Goal: Task Accomplishment & Management: Use online tool/utility

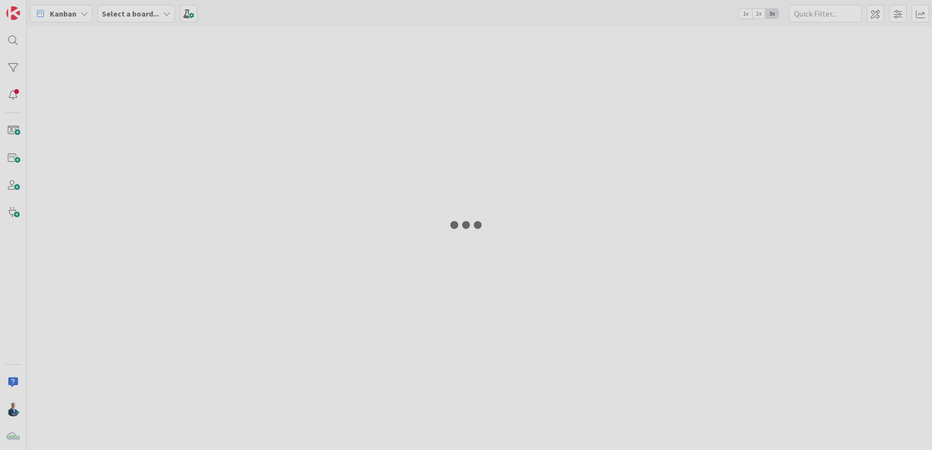
type input "gara"
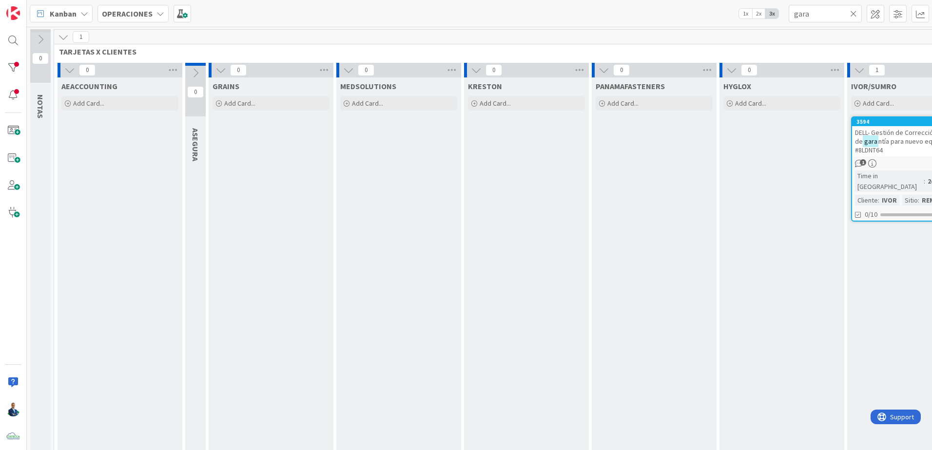
click at [137, 16] on b "OPERACIONES" at bounding box center [127, 14] width 51 height 10
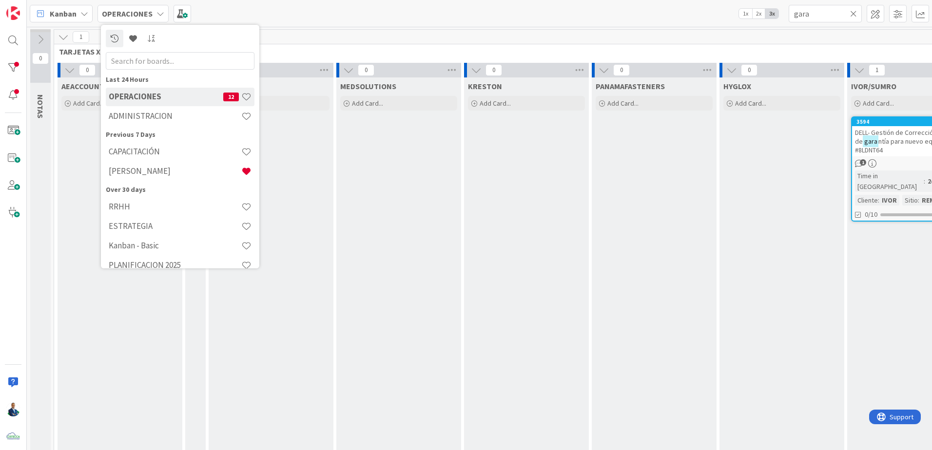
click at [145, 177] on div "[PERSON_NAME]" at bounding box center [180, 171] width 149 height 19
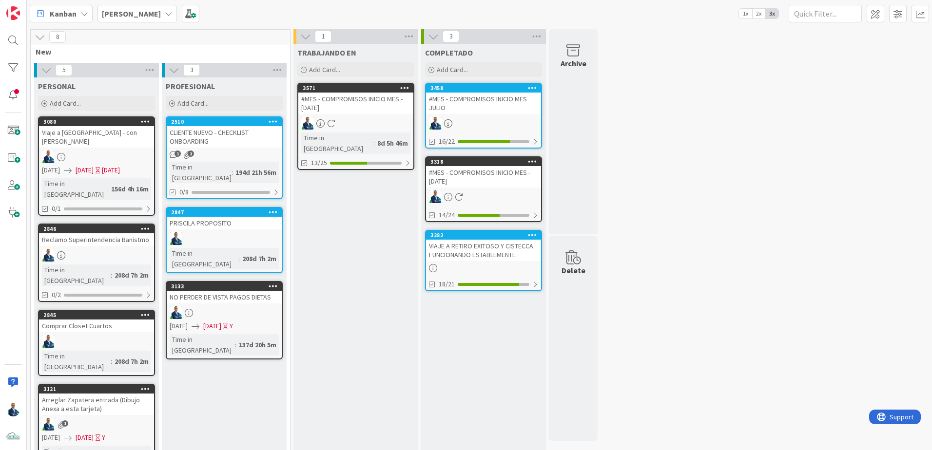
click at [121, 130] on div "Viaje a [GEOGRAPHIC_DATA] - con [PERSON_NAME]" at bounding box center [96, 136] width 115 height 21
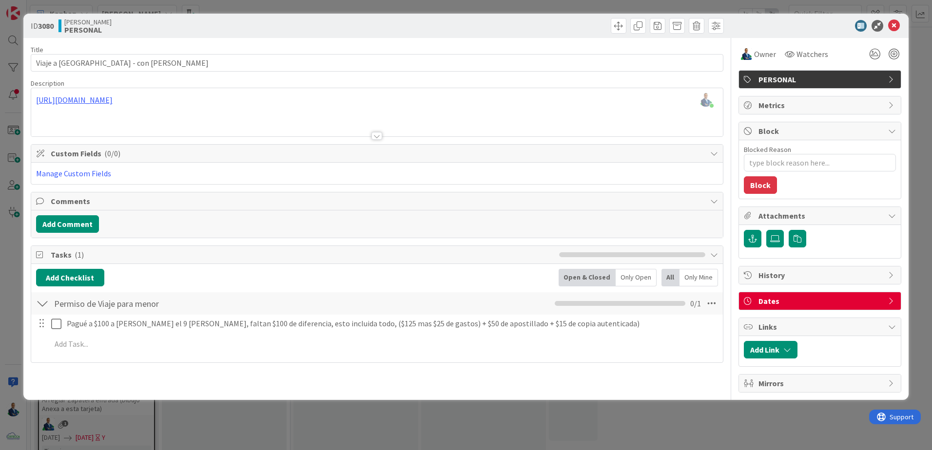
click at [918, 176] on div "ID 3080 [PERSON_NAME] PERSONAL Title 27 / 128 Viaje a [GEOGRAPHIC_DATA] - con […" at bounding box center [466, 225] width 932 height 450
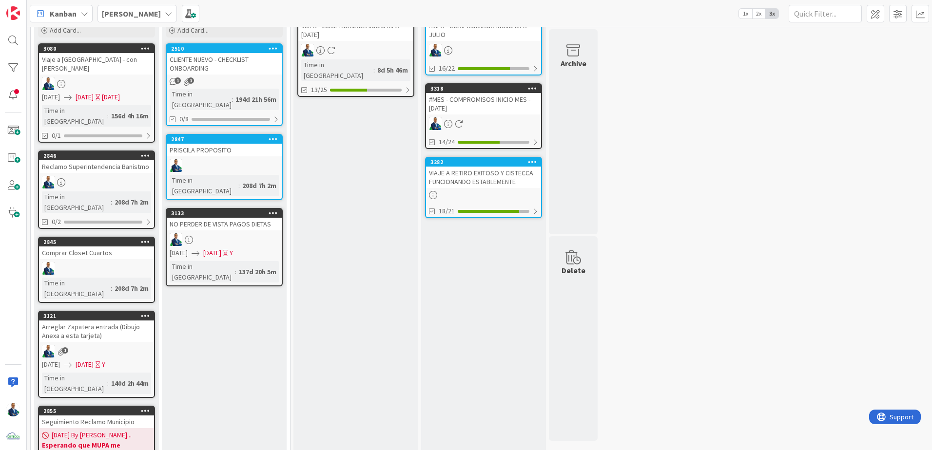
scroll to position [75, 0]
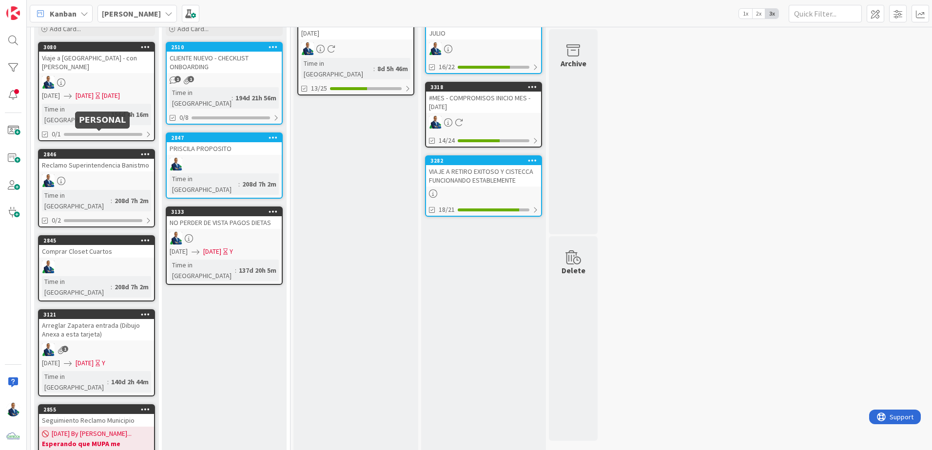
click at [117, 151] on div "2846" at bounding box center [98, 154] width 111 height 7
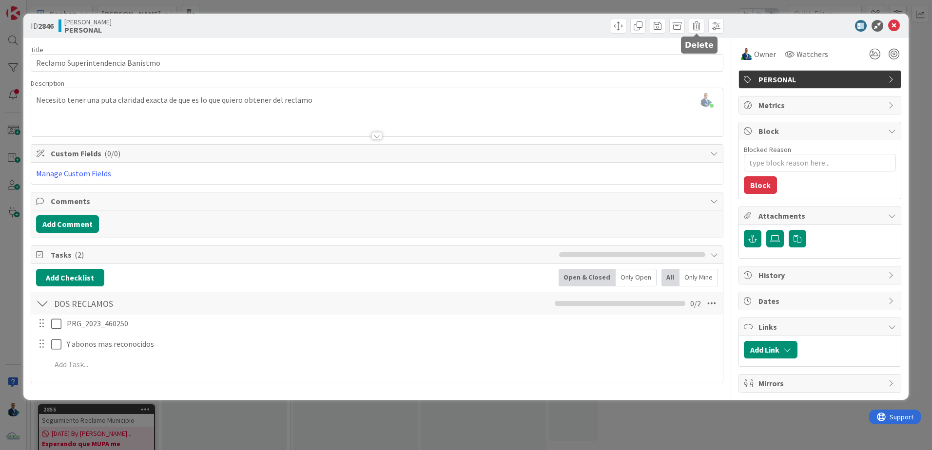
click at [694, 22] on span at bounding box center [697, 26] width 16 height 16
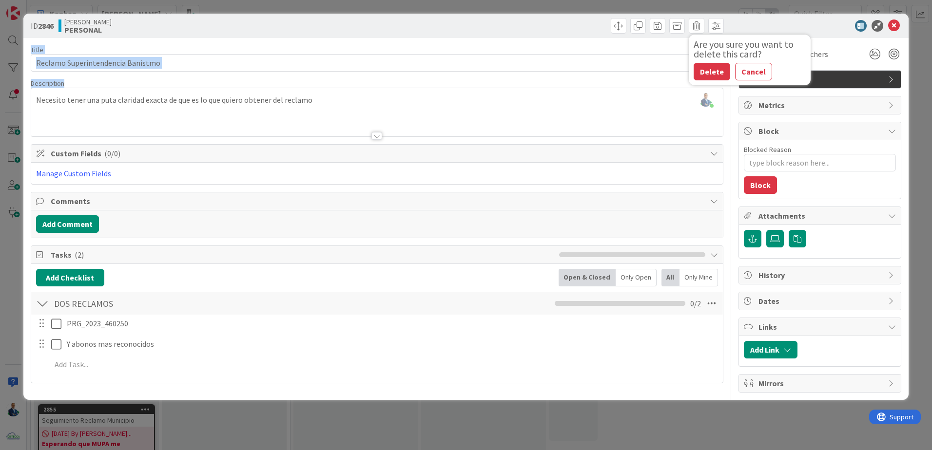
drag, startPoint x: 689, startPoint y: 77, endPoint x: 699, endPoint y: 74, distance: 10.5
click at [699, 74] on div "ID 2846 [PERSON_NAME] PERSONAL Are you sure you want to delete this card? Delet…" at bounding box center [465, 207] width 885 height 386
click at [708, 71] on input "Reclamo Superintendencia Banistmo" at bounding box center [377, 63] width 693 height 18
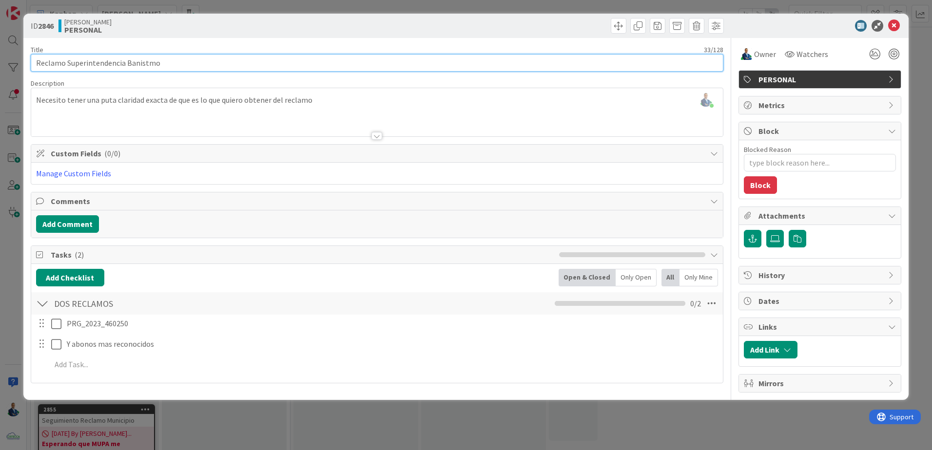
click at [665, 61] on input "Reclamo Superintendencia Banistmo" at bounding box center [377, 63] width 693 height 18
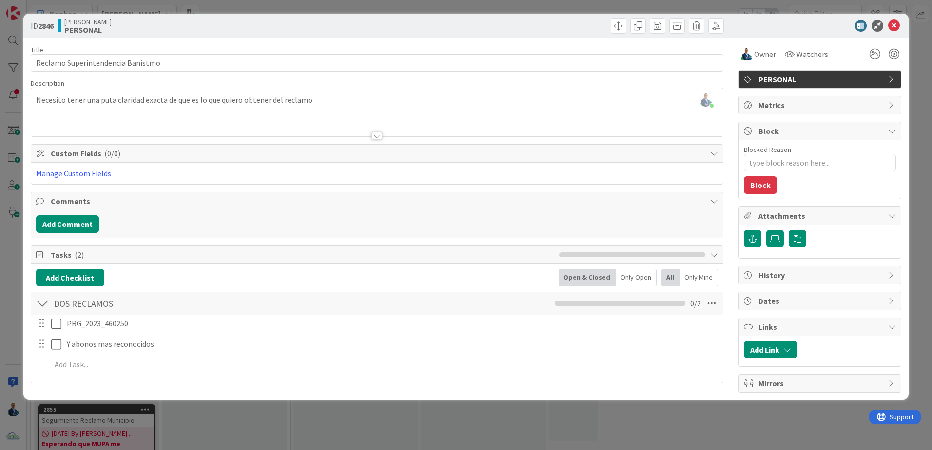
click at [31, 393] on nordpass-autofill-portal at bounding box center [31, 393] width 0 height 0
click at [517, 217] on div "Add Comment" at bounding box center [377, 224] width 682 height 18
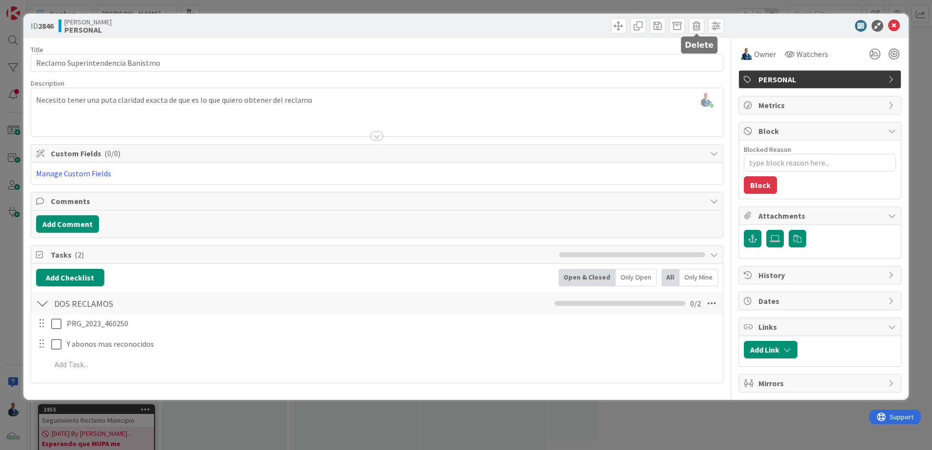
click at [703, 28] on span at bounding box center [697, 26] width 16 height 16
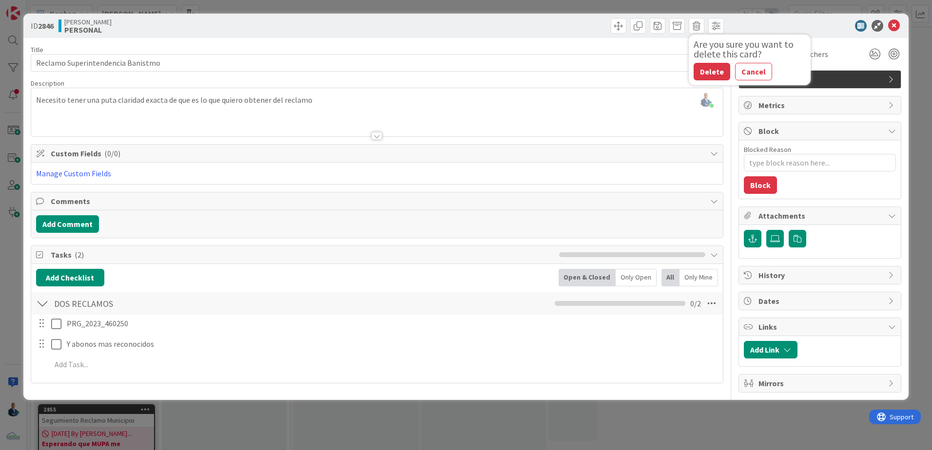
click at [703, 71] on button "Delete" at bounding box center [712, 72] width 37 height 18
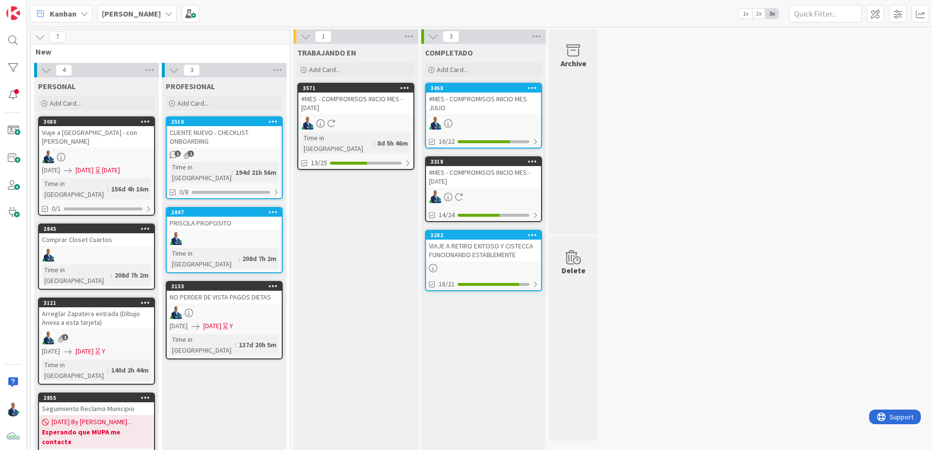
click at [224, 186] on div "0/8" at bounding box center [224, 192] width 115 height 12
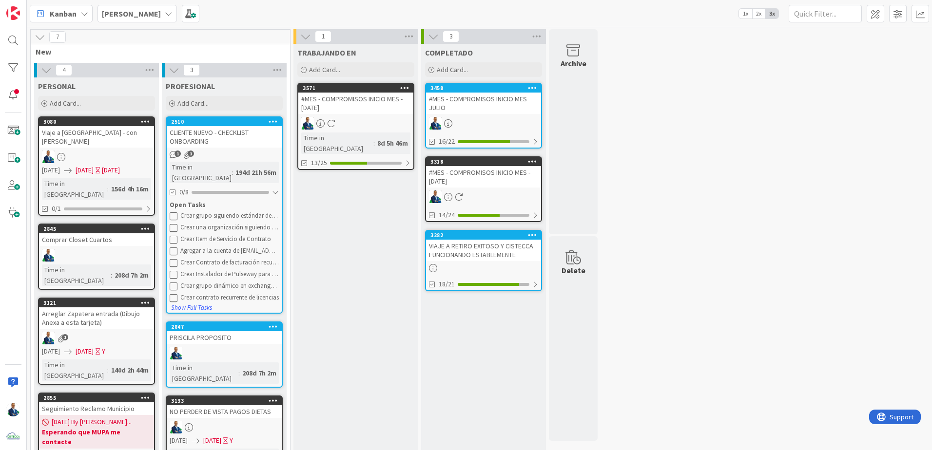
click at [229, 138] on div "CLIENTE NUEVO - CHECKLIST ONBOARDING" at bounding box center [224, 136] width 115 height 21
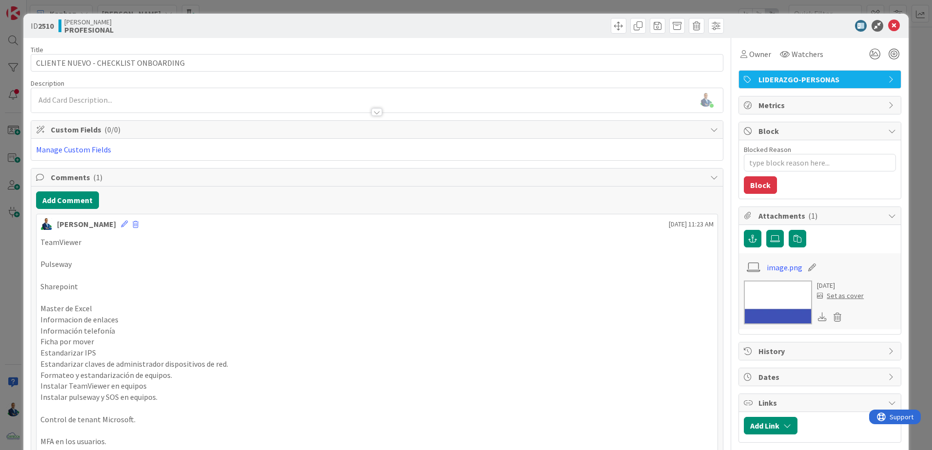
click at [915, 111] on div "ID 2510 [PERSON_NAME] PROFESIONAL Title 36 / 128 CLIENTE NUEVO - CHECKLIST ONBO…" at bounding box center [466, 225] width 932 height 450
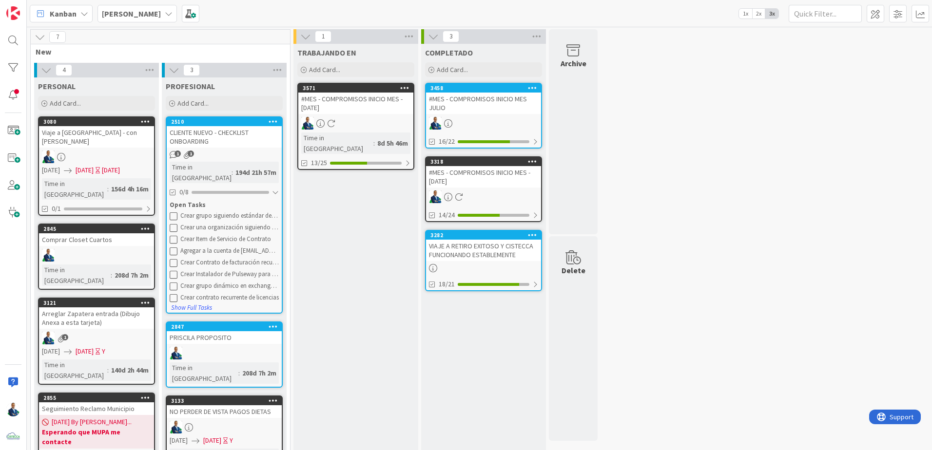
click at [211, 331] on div "PRISCILA PROPOSITO" at bounding box center [224, 337] width 115 height 13
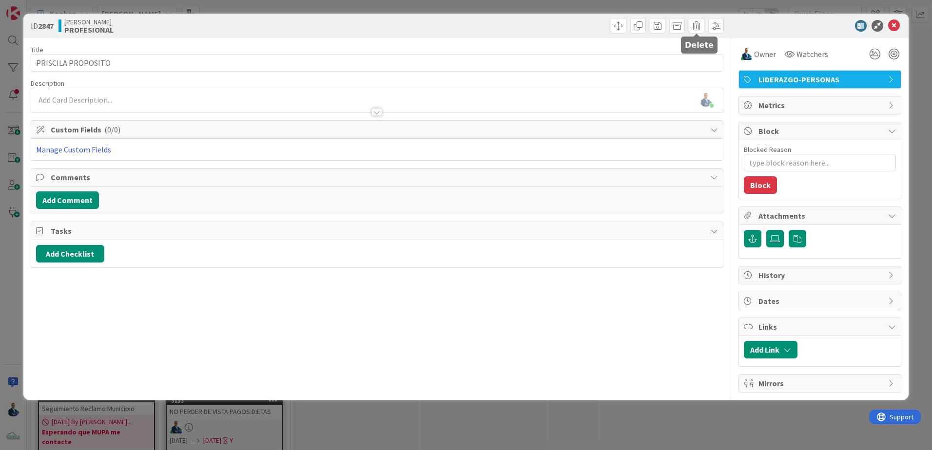
click at [694, 32] on span at bounding box center [697, 26] width 16 height 16
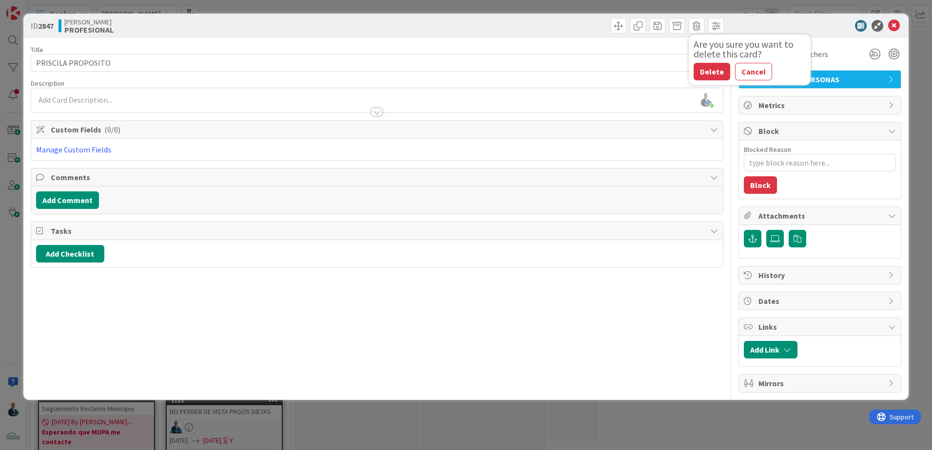
click at [753, 65] on button "Cancel" at bounding box center [753, 72] width 37 height 18
click at [803, 279] on span "History" at bounding box center [820, 276] width 125 height 12
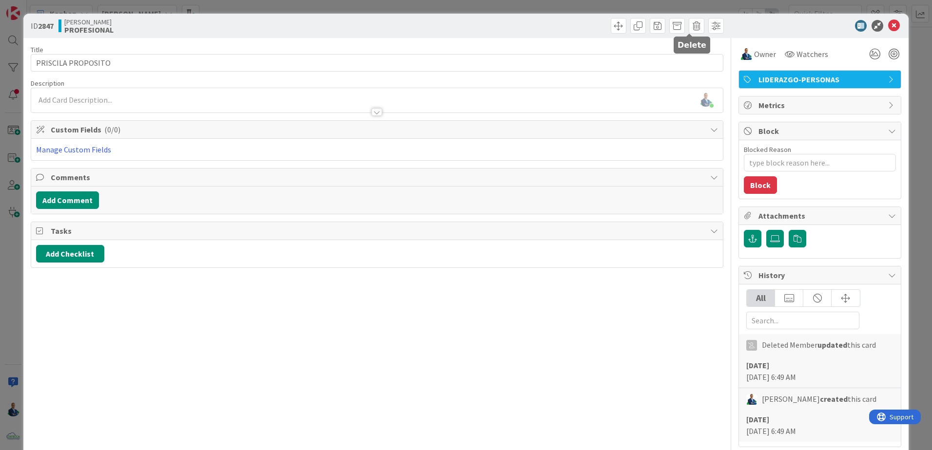
click at [691, 28] on span at bounding box center [697, 26] width 16 height 16
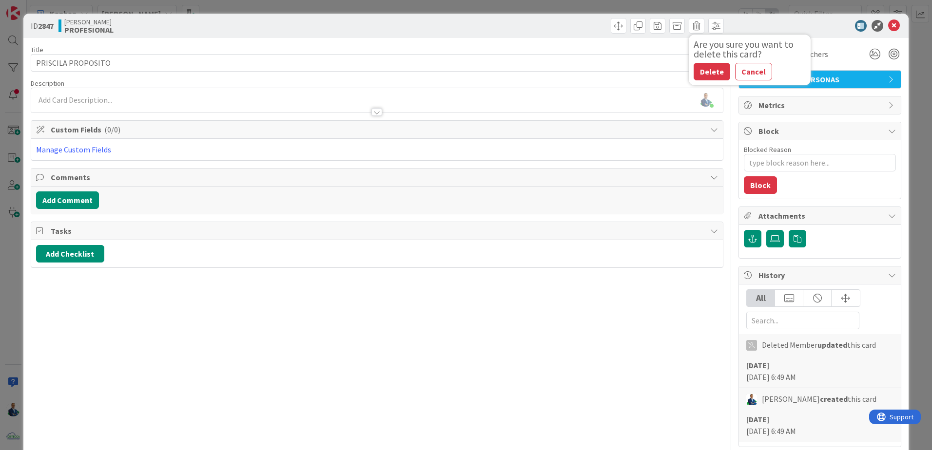
click at [694, 80] on button "Delete" at bounding box center [712, 72] width 37 height 18
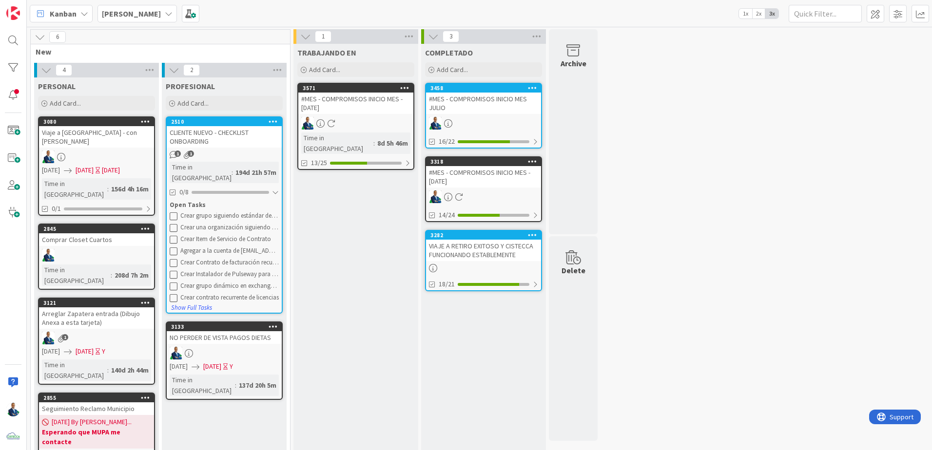
click at [505, 138] on div "16/22" at bounding box center [483, 141] width 115 height 12
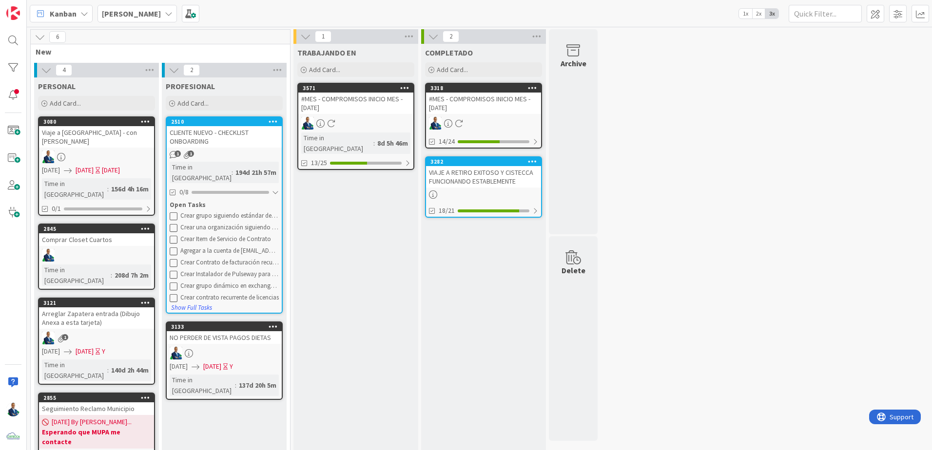
click at [482, 145] on div "14/24" at bounding box center [483, 141] width 115 height 12
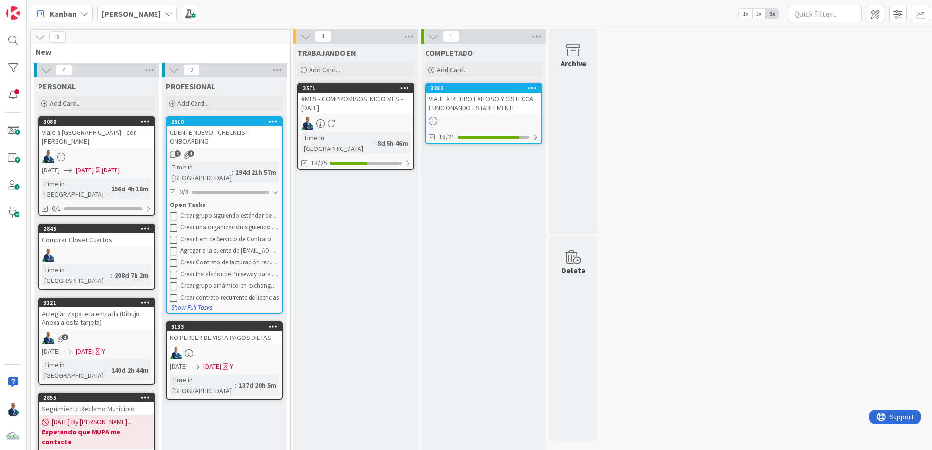
click at [492, 137] on div at bounding box center [488, 137] width 61 height 3
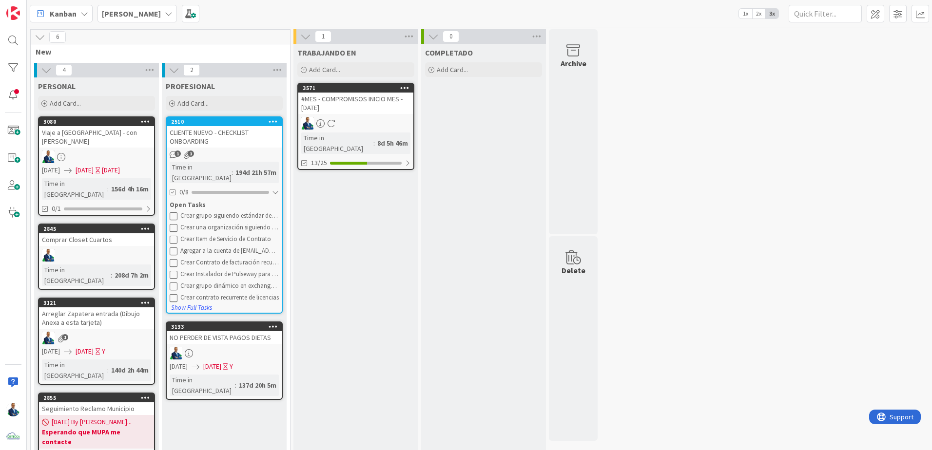
click at [383, 162] on div at bounding box center [366, 163] width 72 height 3
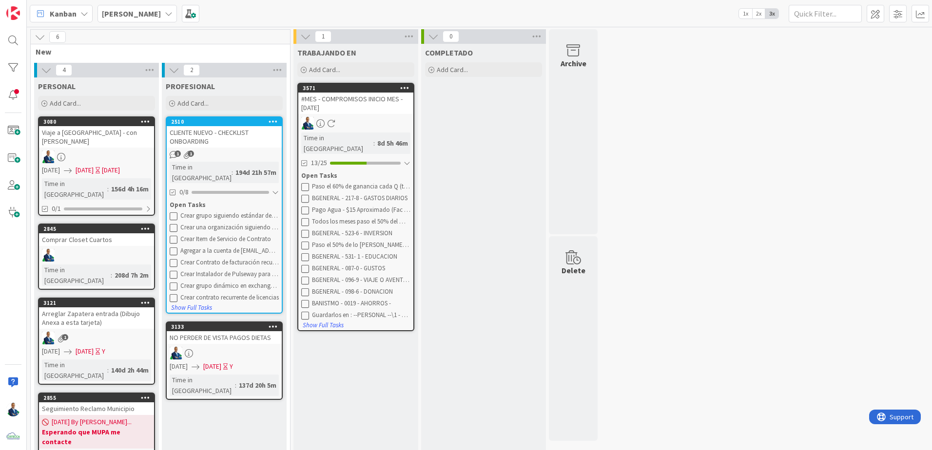
click at [365, 98] on div "#MES - COMPROMISOS INICIO MES - [DATE]" at bounding box center [355, 103] width 115 height 21
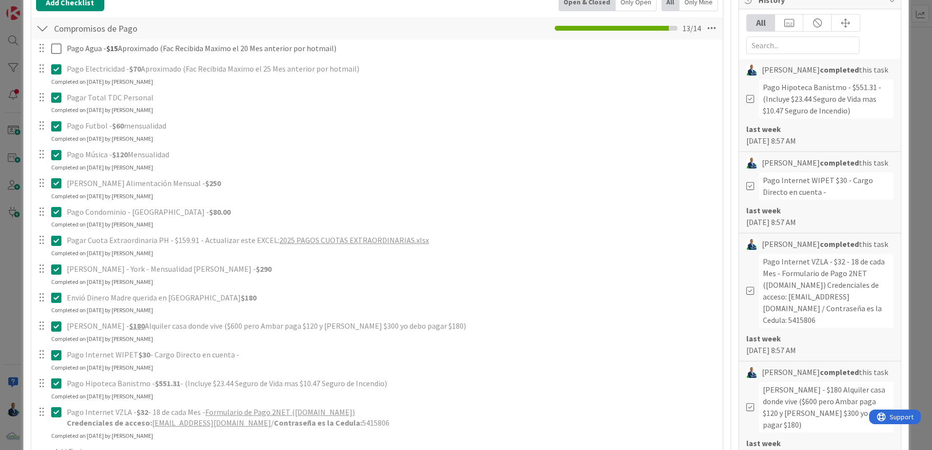
scroll to position [253, 0]
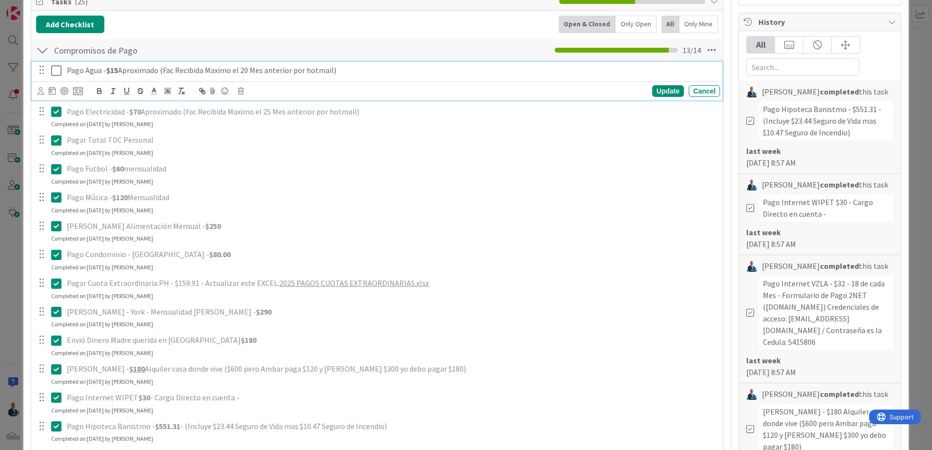
click at [57, 75] on icon at bounding box center [58, 71] width 15 height 12
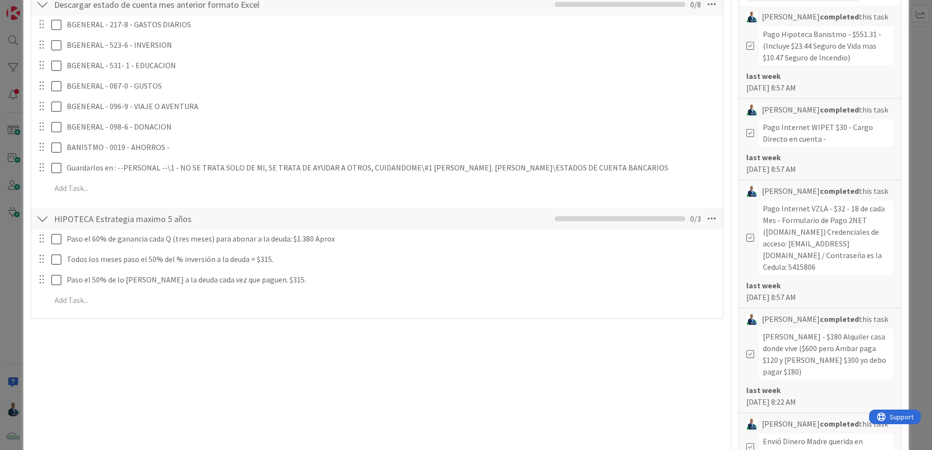
scroll to position [205, 0]
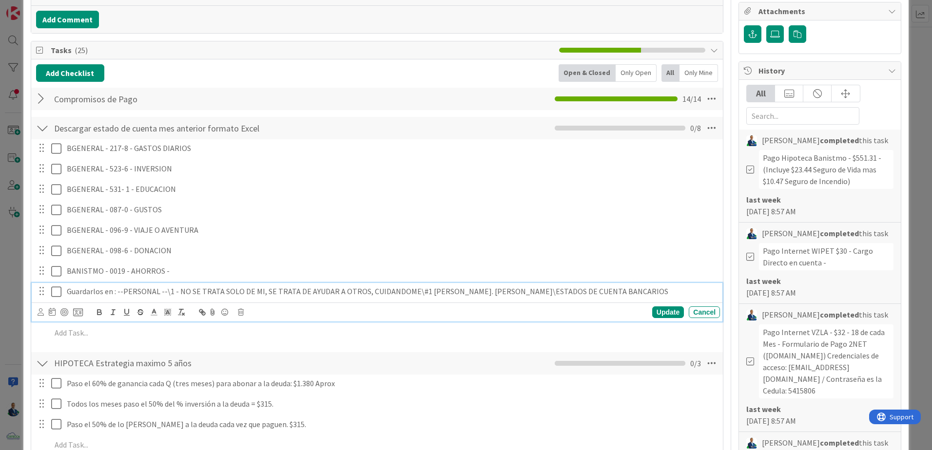
click at [58, 288] on icon at bounding box center [58, 292] width 15 height 12
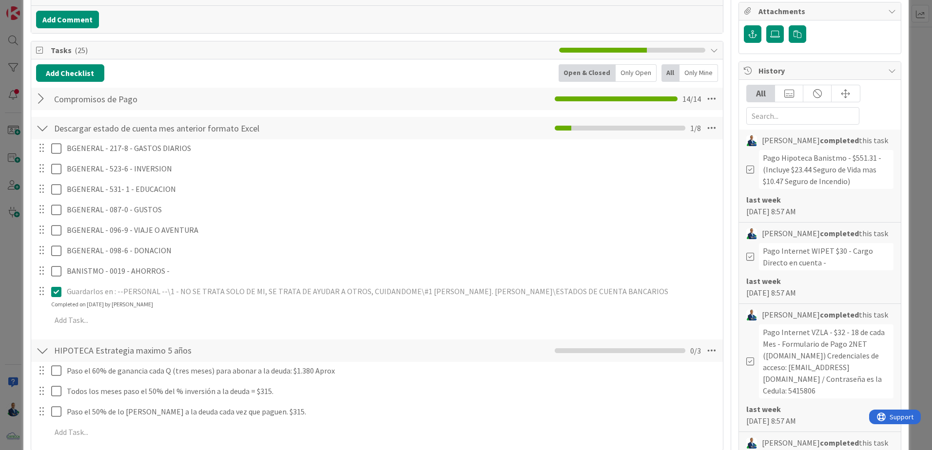
click at [705, 357] on icon at bounding box center [712, 351] width 18 height 18
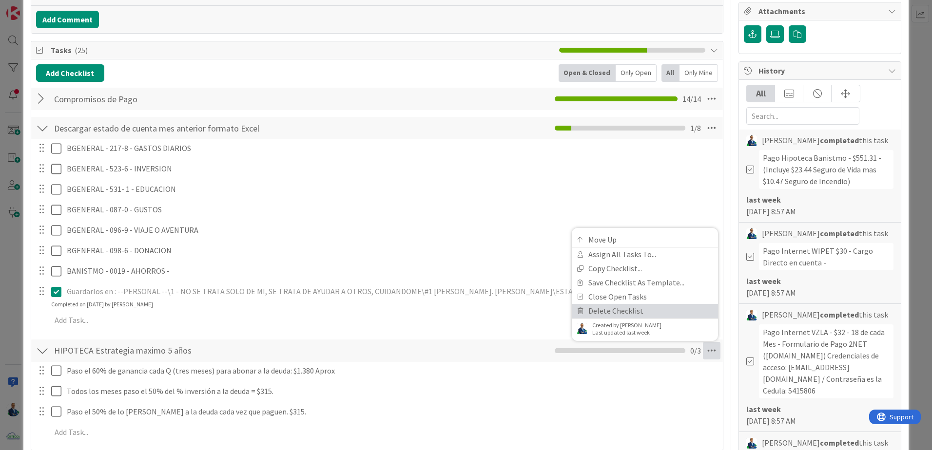
click at [641, 316] on link "Delete Checklist" at bounding box center [645, 311] width 146 height 14
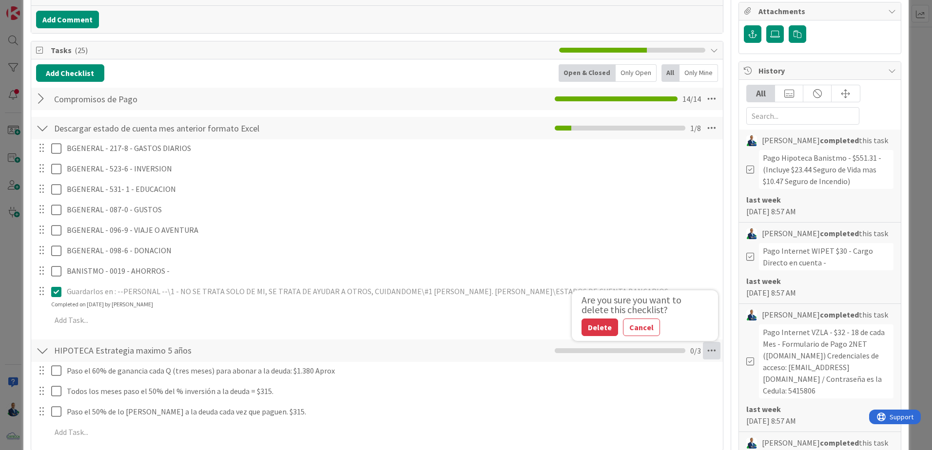
click at [583, 336] on div "Are you sure you want to delete this checklist? Delete Cancel" at bounding box center [645, 315] width 146 height 51
click at [588, 327] on button "Delete" at bounding box center [599, 328] width 37 height 18
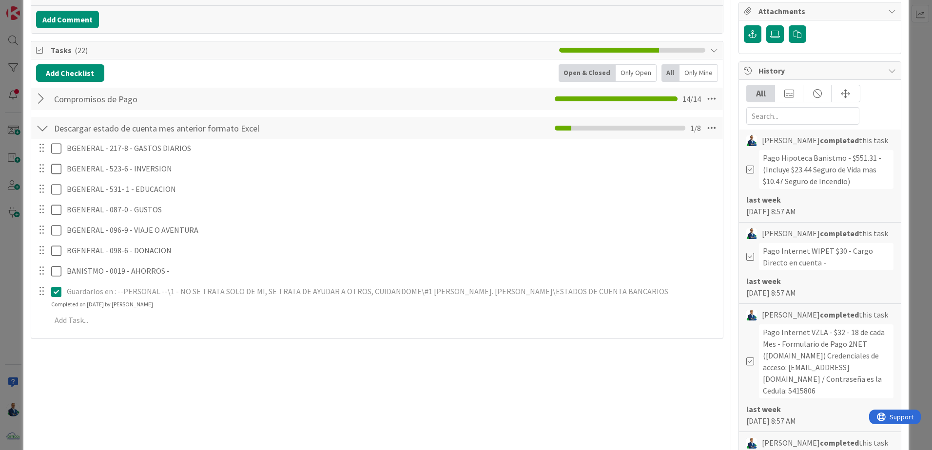
click at [910, 88] on div "ID 3571 [PERSON_NAME] TRABAJANDO EN Title 42 / 128 #MES - COMPROMISOS INICIO ME…" at bounding box center [466, 225] width 932 height 450
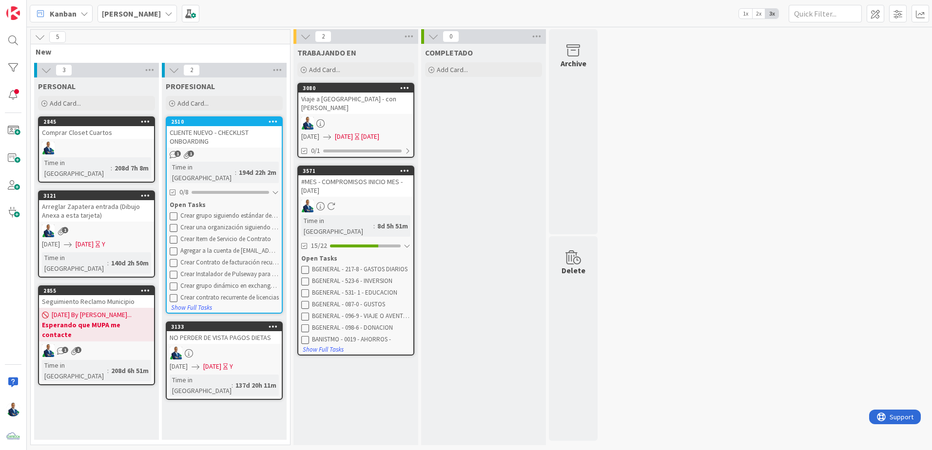
click at [371, 75] on div "Add Card..." at bounding box center [355, 69] width 117 height 15
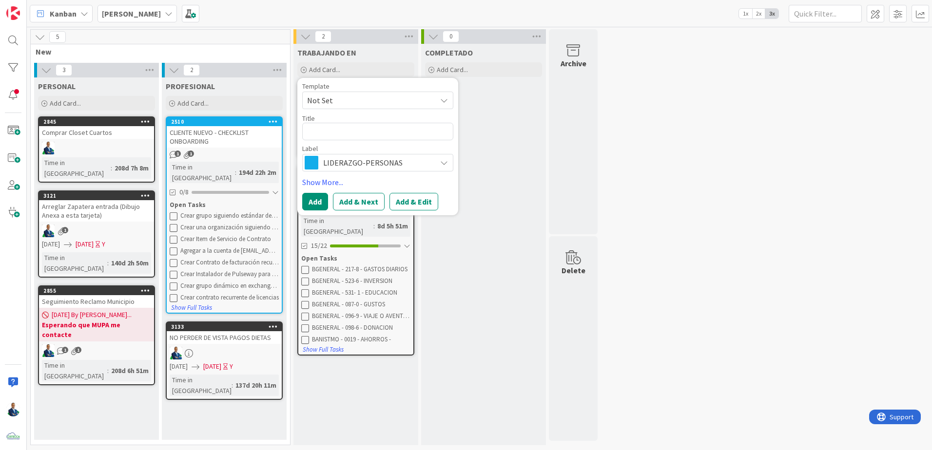
type textarea "x"
type textarea "P"
type textarea "x"
type textarea "Pe"
type textarea "x"
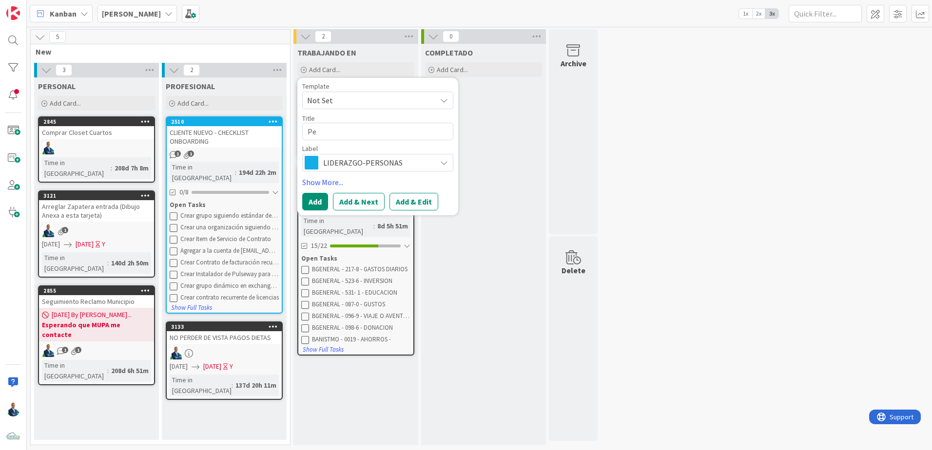
type textarea "Per"
type textarea "x"
type textarea "Perm"
type textarea "x"
type textarea "Permi"
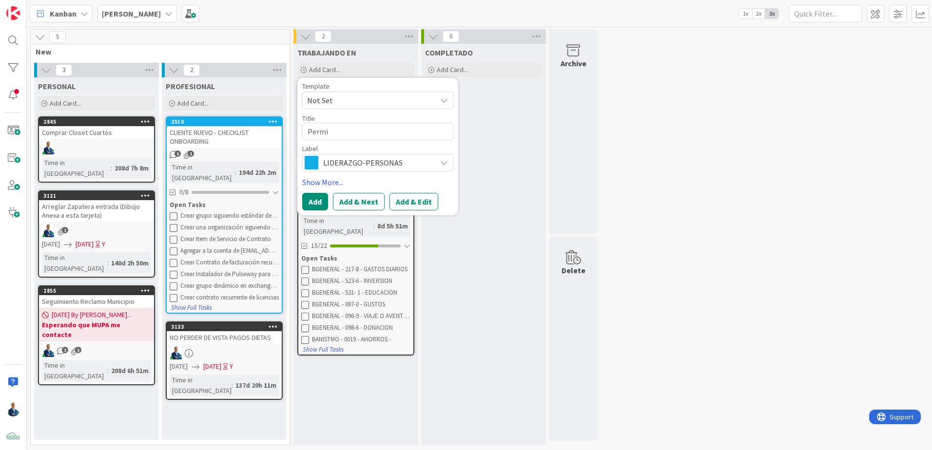
type textarea "x"
type textarea "Permis"
type textarea "x"
type textarea "Permiso"
type textarea "x"
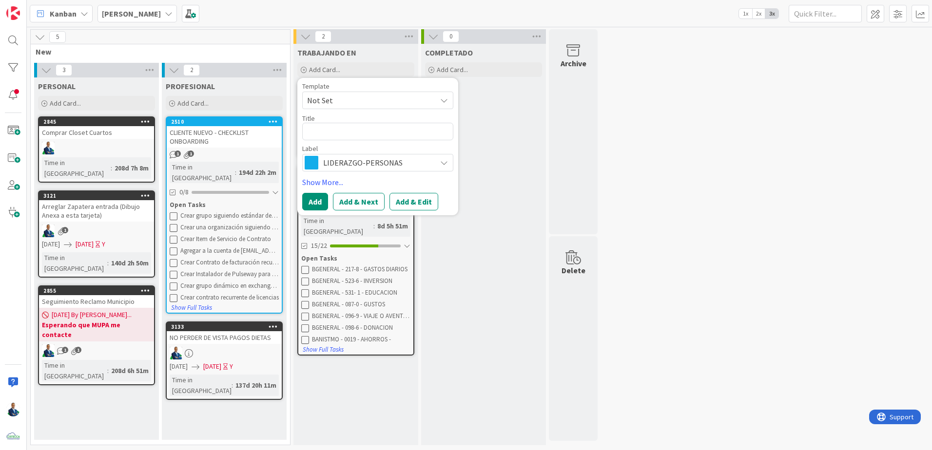
type textarea "P"
type textarea "x"
type textarea "Pe"
type textarea "x"
type textarea "Per"
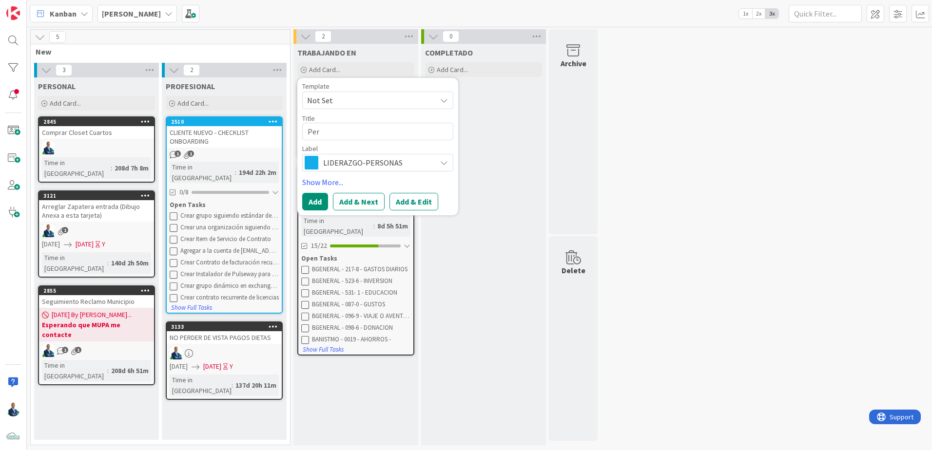
type textarea "x"
type textarea "Perm"
type textarea "x"
type textarea "Permis"
type textarea "x"
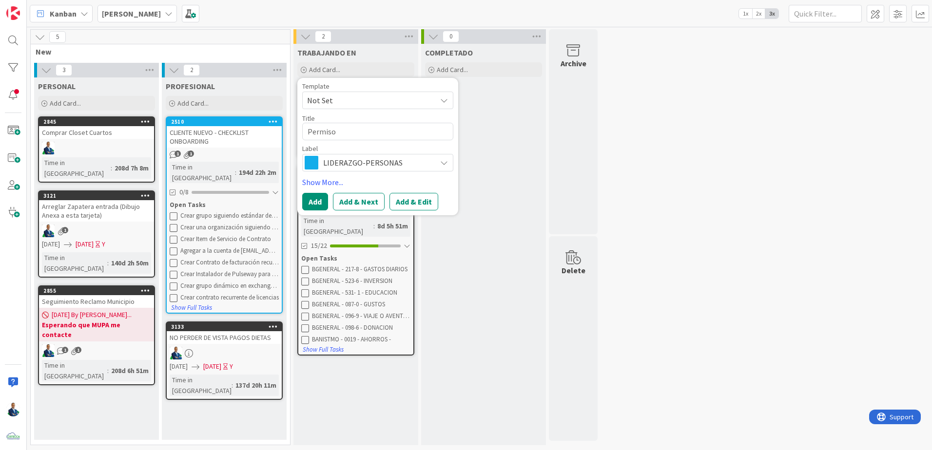
type textarea "Permiso"
type textarea "x"
type textarea "Permiso d"
type textarea "x"
type textarea "Permiso de"
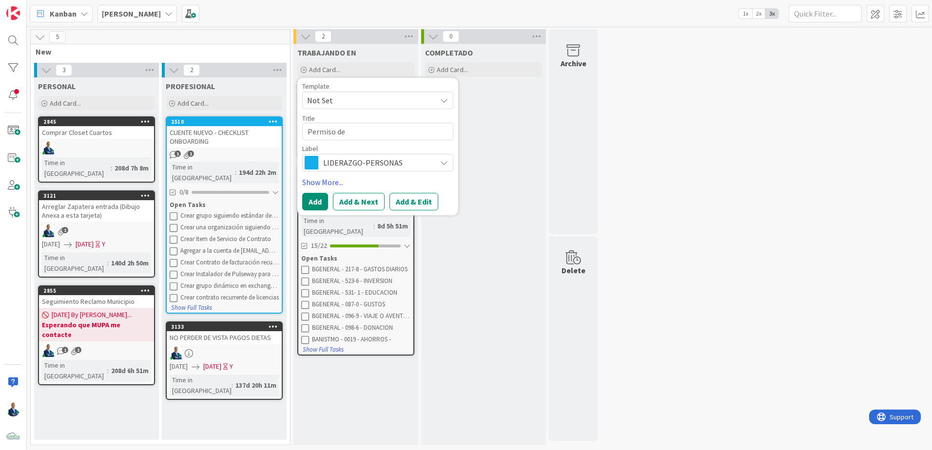
type textarea "x"
type textarea "Permiso de"
type textarea "x"
type textarea "Permiso de T"
type textarea "x"
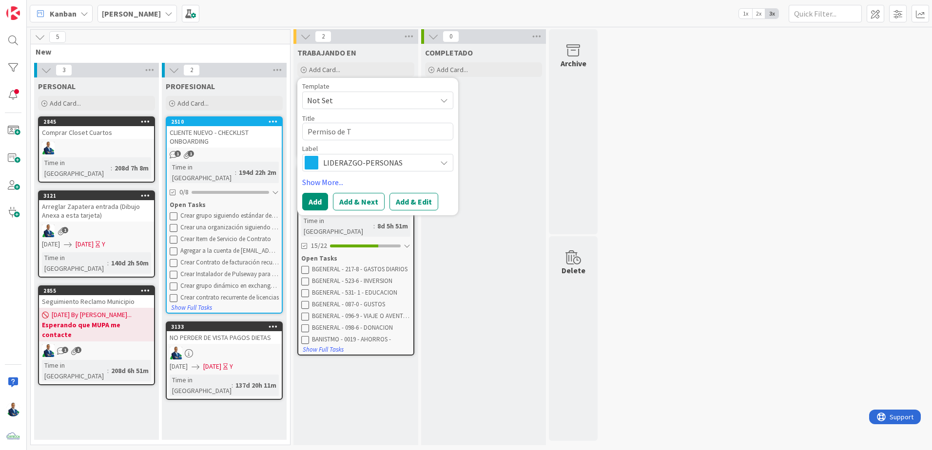
type textarea "Permiso de Tr"
type textarea "x"
type textarea "Permiso de Tra"
type textarea "x"
type textarea "Permiso de Trab"
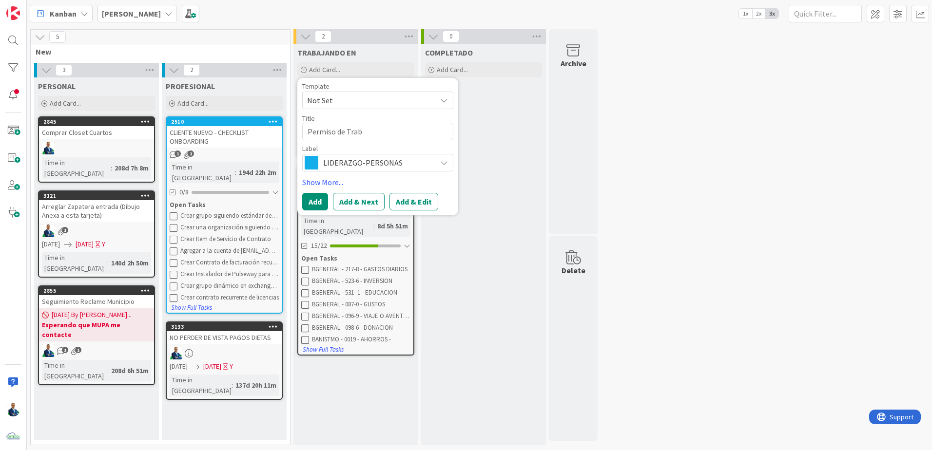
type textarea "x"
type textarea "Permiso [PERSON_NAME]"
type textarea "x"
type textarea "Permiso de Trabaj"
type textarea "x"
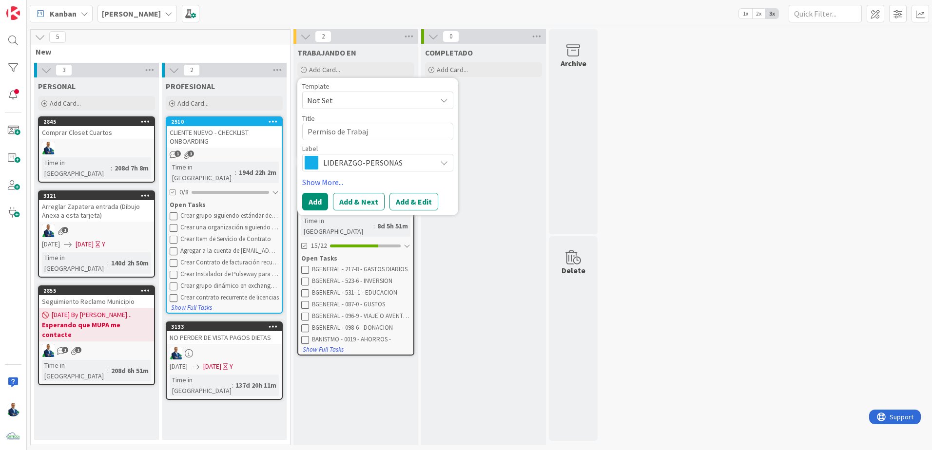
type textarea "Permiso de Trabajo"
type textarea "x"
type textarea "Permiso de Trabajo"
type textarea "x"
type textarea "Permiso de Trabajo -"
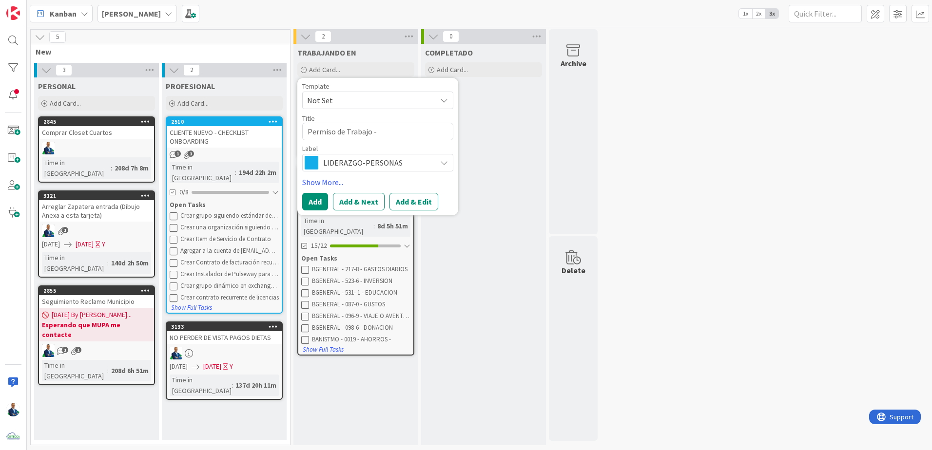
type textarea "x"
type textarea "Permiso de Trabajo - R"
type textarea "x"
type textarea "Permiso de Trabajo - Re"
type textarea "x"
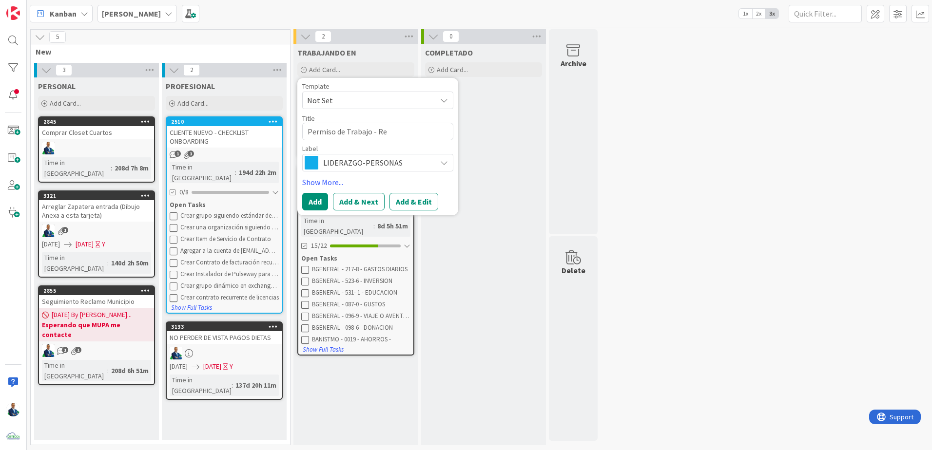
type textarea "Permiso de Trabajo - Ren"
type textarea "x"
type textarea "Permiso de Trabajo - [GEOGRAPHIC_DATA]"
type textarea "x"
type textarea "Permiso de Trabajo - Renov"
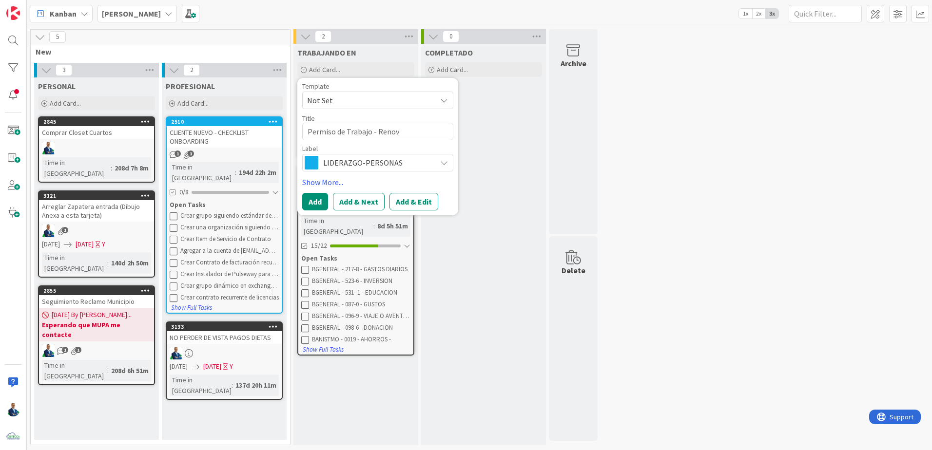
type textarea "x"
type textarea "Permiso de Trabajo - [GEOGRAPHIC_DATA]"
type textarea "x"
type textarea "Permiso de Trabajo - Renovaci"
type textarea "x"
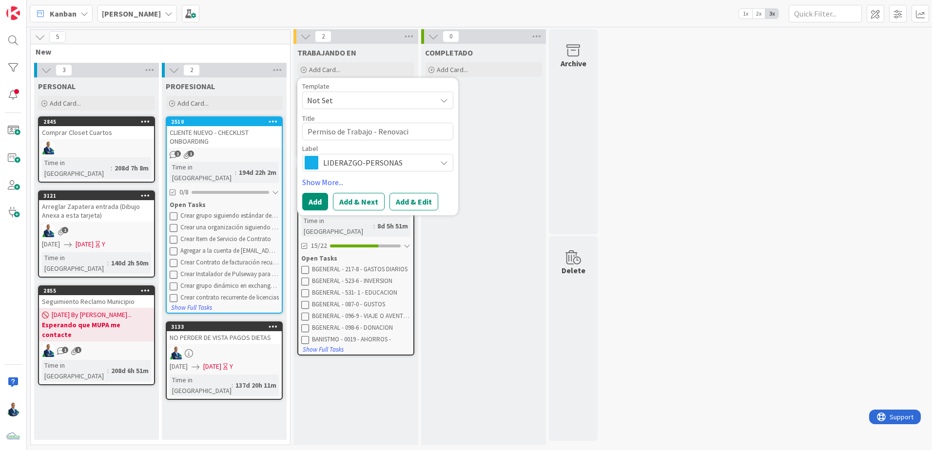
type textarea "Permiso de Trabajo - Renovació"
type textarea "x"
type textarea "Permiso de Trabajo - Renovación"
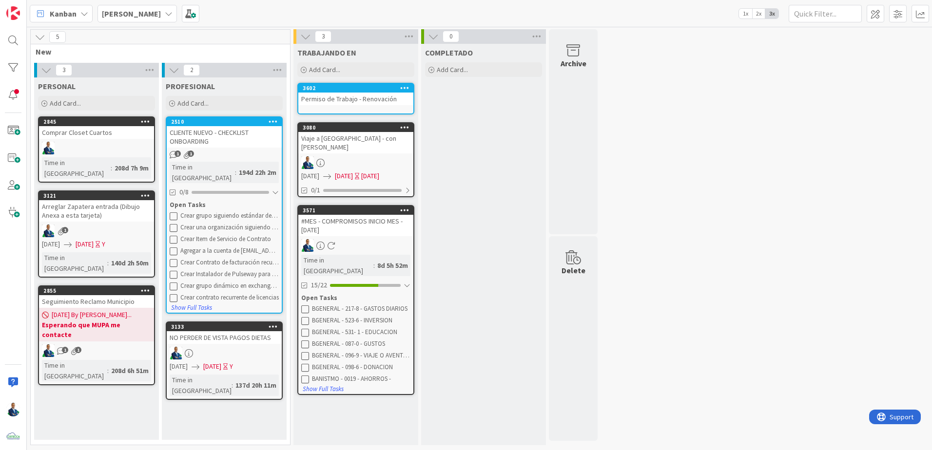
click at [368, 82] on div "TRABAJANDO EN Add Card... Template Not Set Title 0 / 128 Label LIDERAZGO-PERSON…" at bounding box center [355, 245] width 125 height 402
click at [367, 85] on div "3602" at bounding box center [358, 88] width 111 height 7
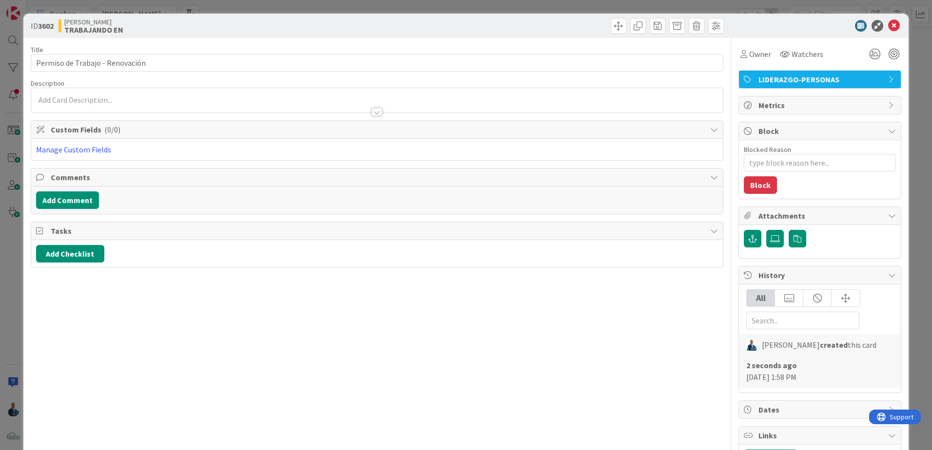
click at [79, 236] on span "Tasks" at bounding box center [378, 231] width 655 height 12
click at [79, 244] on div "Title 31 / 128 Permiso de Trabajo - Renovación Description Owner Watchers LIDER…" at bounding box center [377, 270] width 693 height 464
click at [67, 232] on span "Tasks" at bounding box center [378, 231] width 655 height 12
type textarea "x"
click at [82, 275] on div "Title 31 / 128 Permiso de Trabajo - Renovación Description [PERSON_NAME] just j…" at bounding box center [377, 270] width 693 height 464
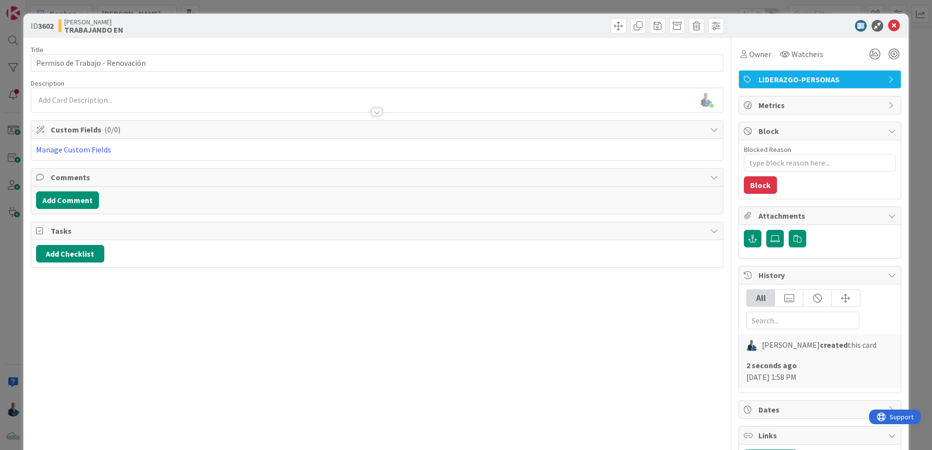
click at [81, 263] on div "Add Checklist" at bounding box center [377, 253] width 692 height 27
click at [82, 257] on button "Add Checklist" at bounding box center [70, 254] width 68 height 18
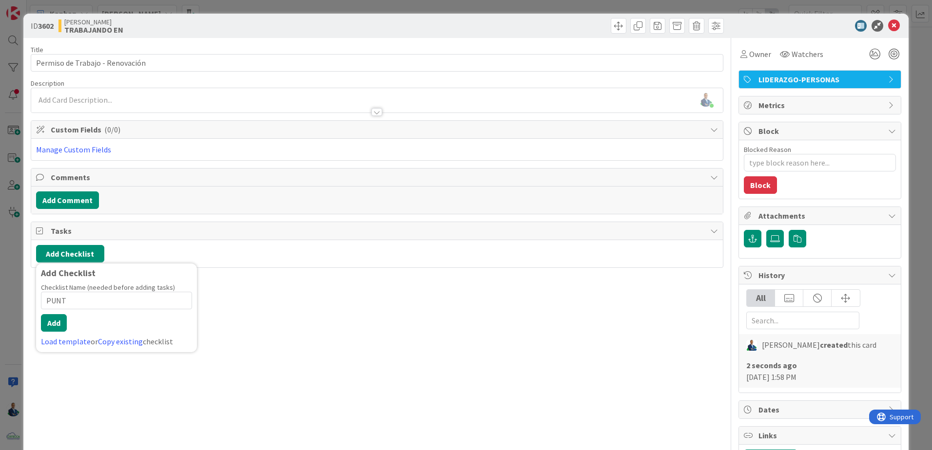
type input "PUNTO"
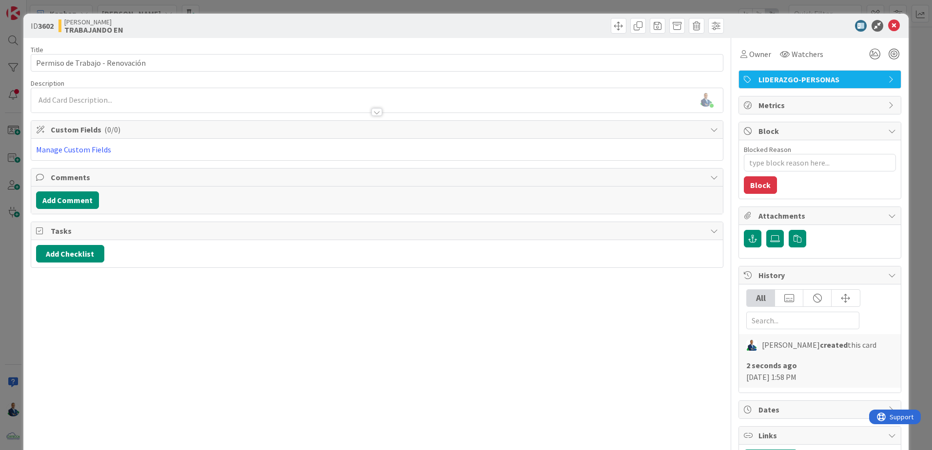
type textarea "x"
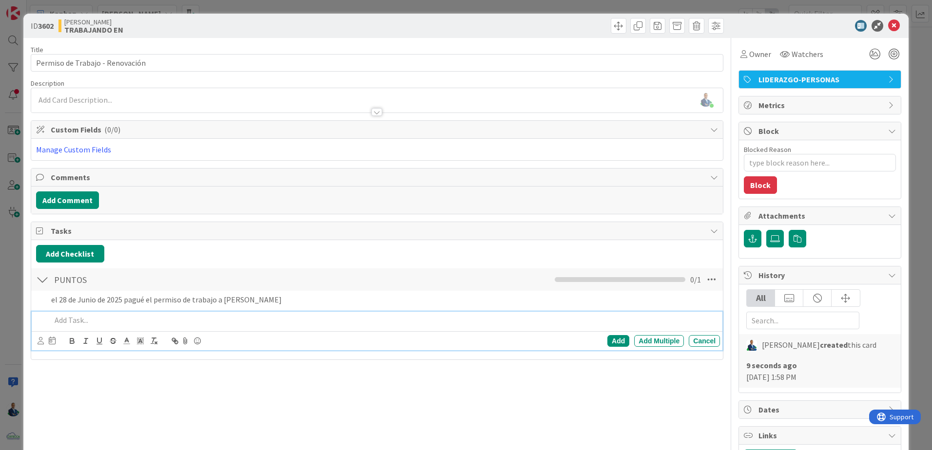
type textarea "x"
click at [917, 37] on div "ID 3602 [PERSON_NAME] TRABAJANDO EN Title 31 / 128 Permiso de Trabajo - Renovac…" at bounding box center [466, 225] width 932 height 450
